Goal: Task Accomplishment & Management: Use online tool/utility

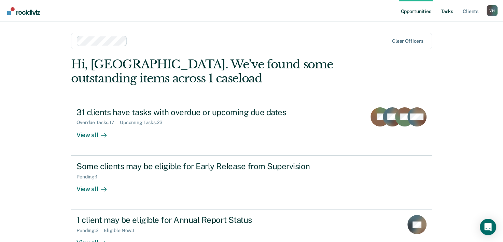
click at [450, 12] on link "Tasks" at bounding box center [447, 11] width 15 height 22
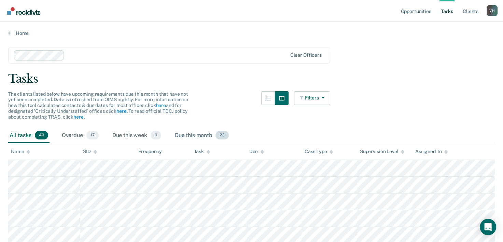
click at [190, 134] on div "Due this month 23" at bounding box center [202, 135] width 57 height 15
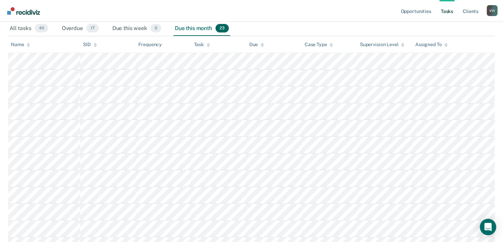
scroll to position [110, 0]
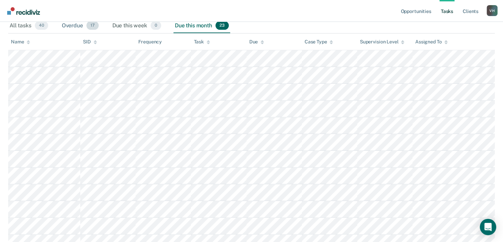
click at [74, 26] on div "Overdue 17" at bounding box center [80, 25] width 40 height 15
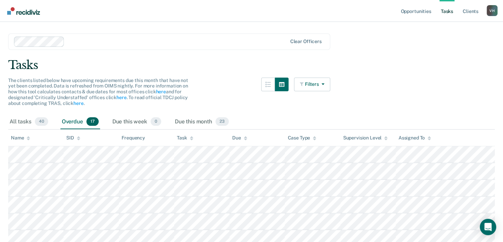
scroll to position [0, 0]
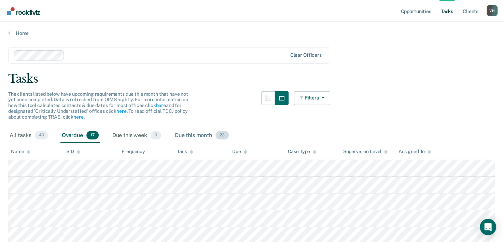
click at [195, 130] on div "Due this month 23" at bounding box center [202, 135] width 57 height 15
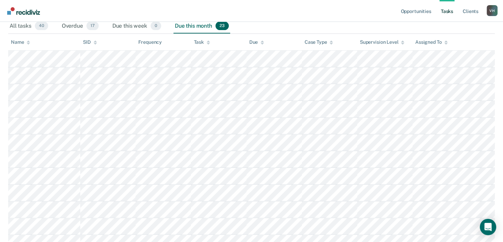
scroll to position [110, 0]
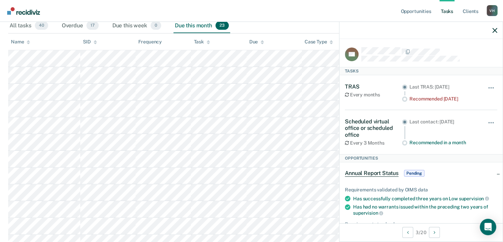
click at [291, 17] on nav "Opportunities Tasks Client s [PERSON_NAME] [PERSON_NAME] Profile How it works L…" at bounding box center [251, 11] width 492 height 22
click at [498, 27] on div at bounding box center [421, 30] width 163 height 17
click at [496, 35] on div at bounding box center [421, 30] width 163 height 17
click at [493, 31] on icon "button" at bounding box center [495, 30] width 5 height 5
